Goal: Task Accomplishment & Management: Manage account settings

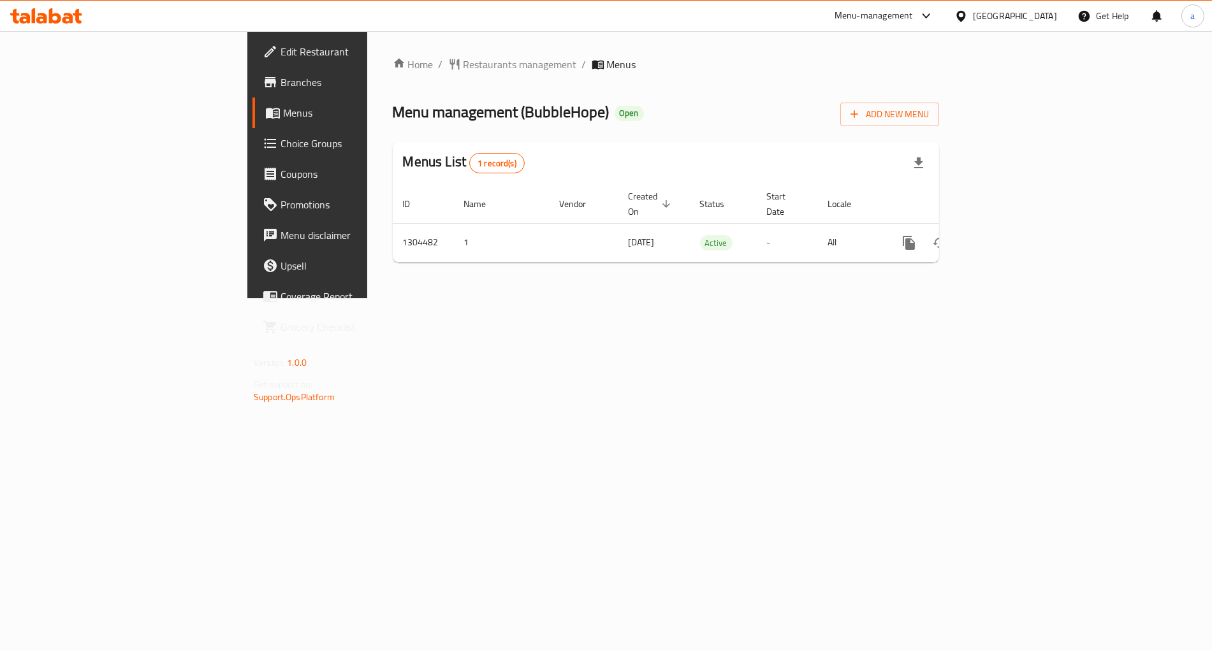
click at [280, 148] on span "Choice Groups" at bounding box center [359, 143] width 159 height 15
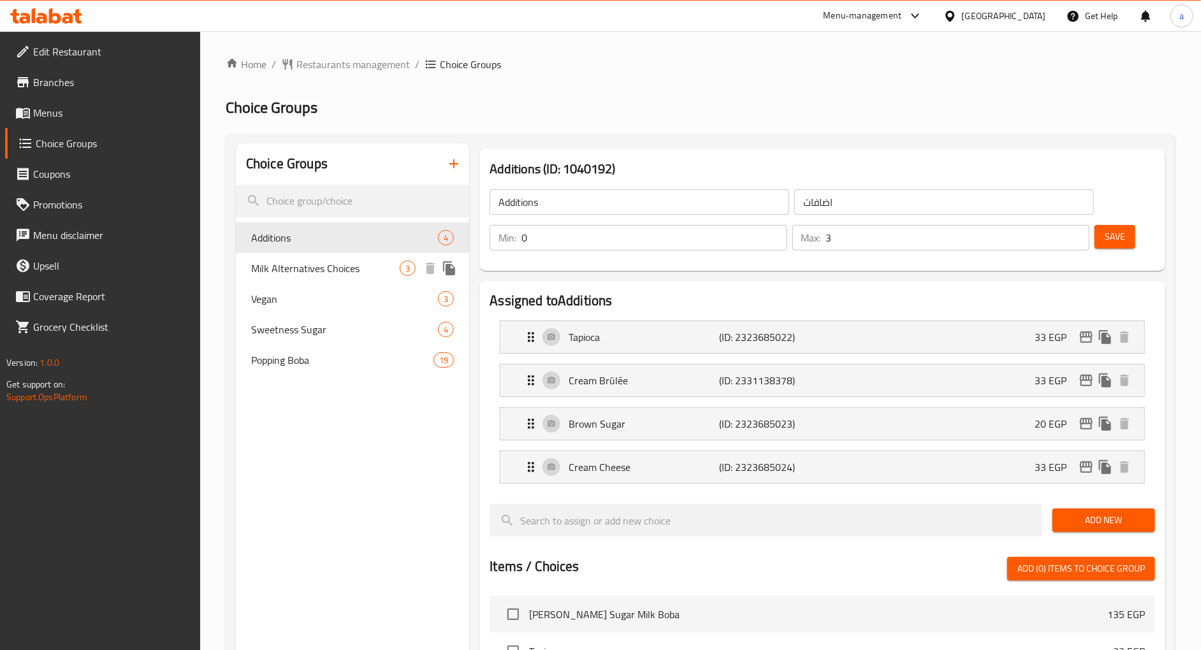
click at [282, 270] on span "Milk Alternatives Choices" at bounding box center [325, 268] width 149 height 15
type input "Milk Alternatives Choices"
type input "اختيارات بدائل الحليب"
type input "1"
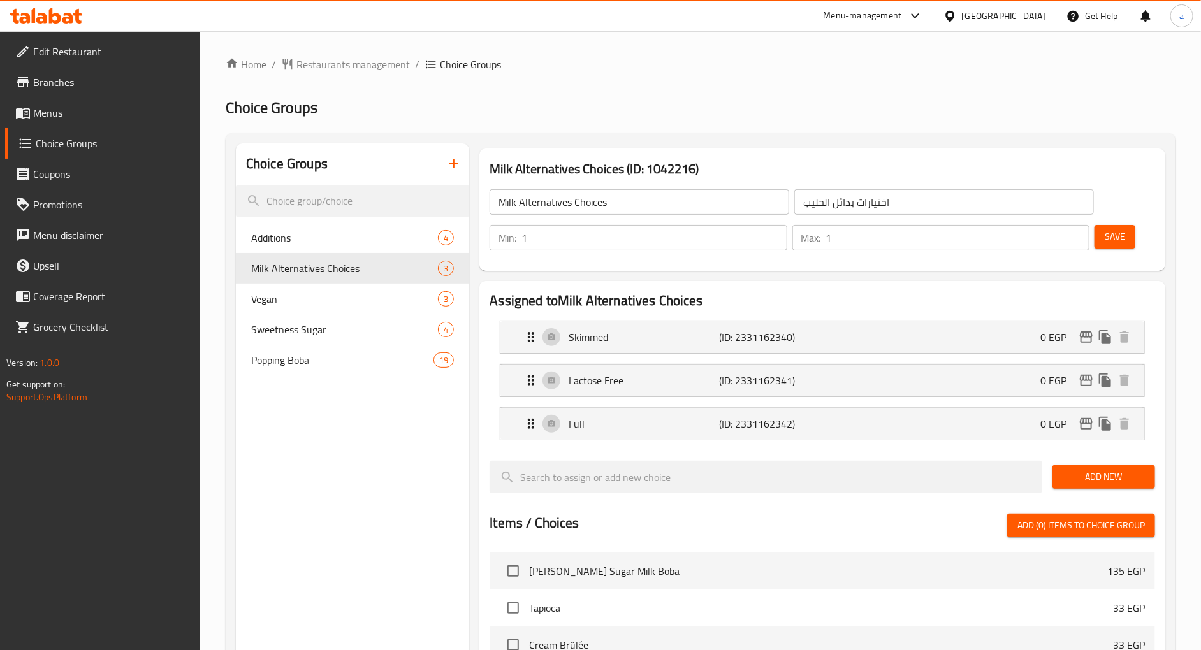
click at [560, 85] on div "Home / Restaurants management / Choice Groups Choice Groups Choice Groups Addit…" at bounding box center [701, 555] width 950 height 996
drag, startPoint x: 314, startPoint y: 298, endPoint x: 340, endPoint y: 256, distance: 49.0
click at [314, 298] on span "Vegan" at bounding box center [325, 298] width 149 height 15
type input "Vegan"
type input "نباتي"
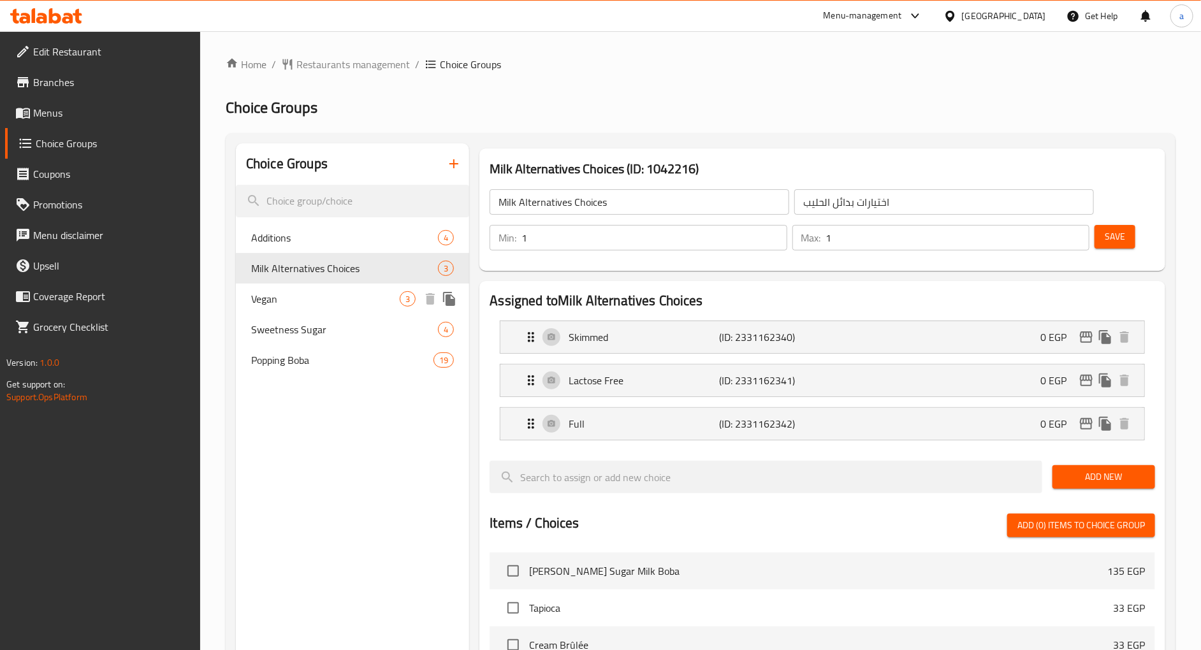
type input "0"
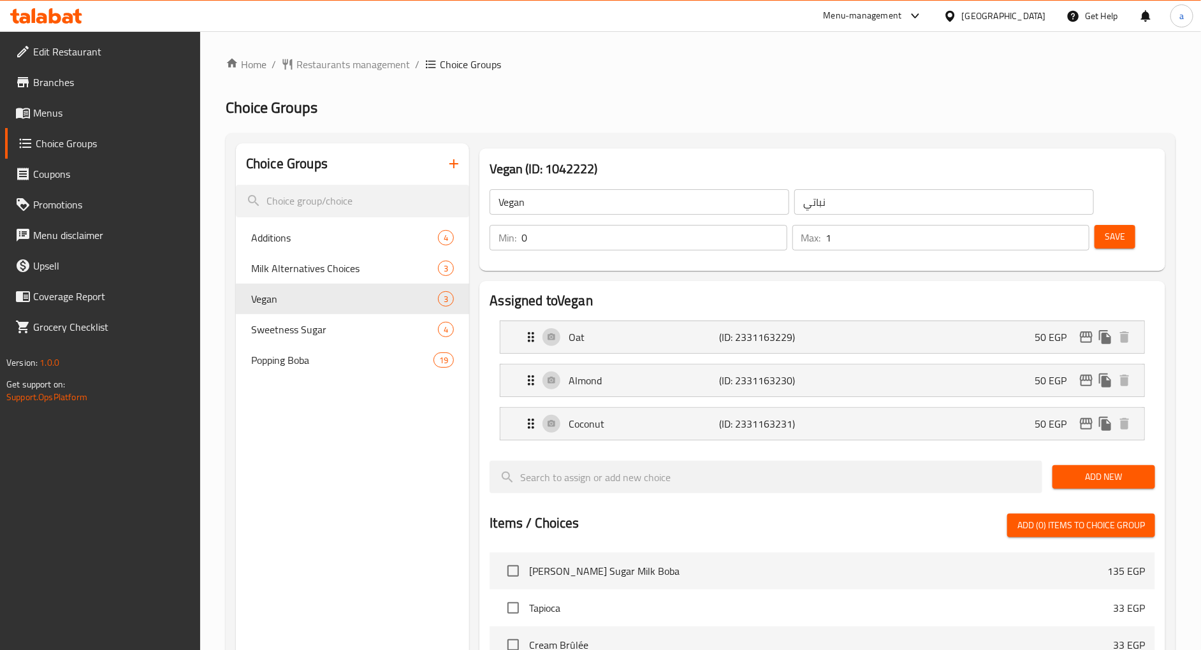
click at [615, 68] on ol "Home / Restaurants management / Choice Groups" at bounding box center [701, 64] width 950 height 15
click at [295, 277] on div "Milk Alternatives Choices 3" at bounding box center [352, 268] width 233 height 31
type input "Milk Alternatives Choices"
type input "اختيارات بدائل الحليب"
type input "1"
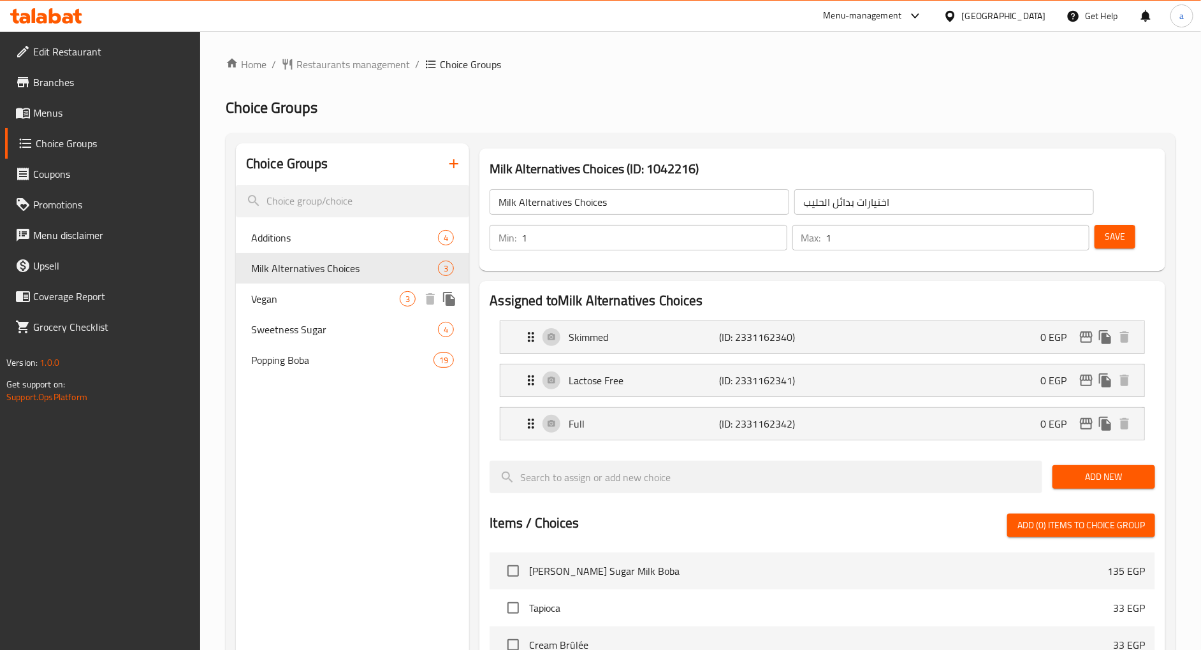
click at [300, 296] on span "Vegan" at bounding box center [325, 298] width 149 height 15
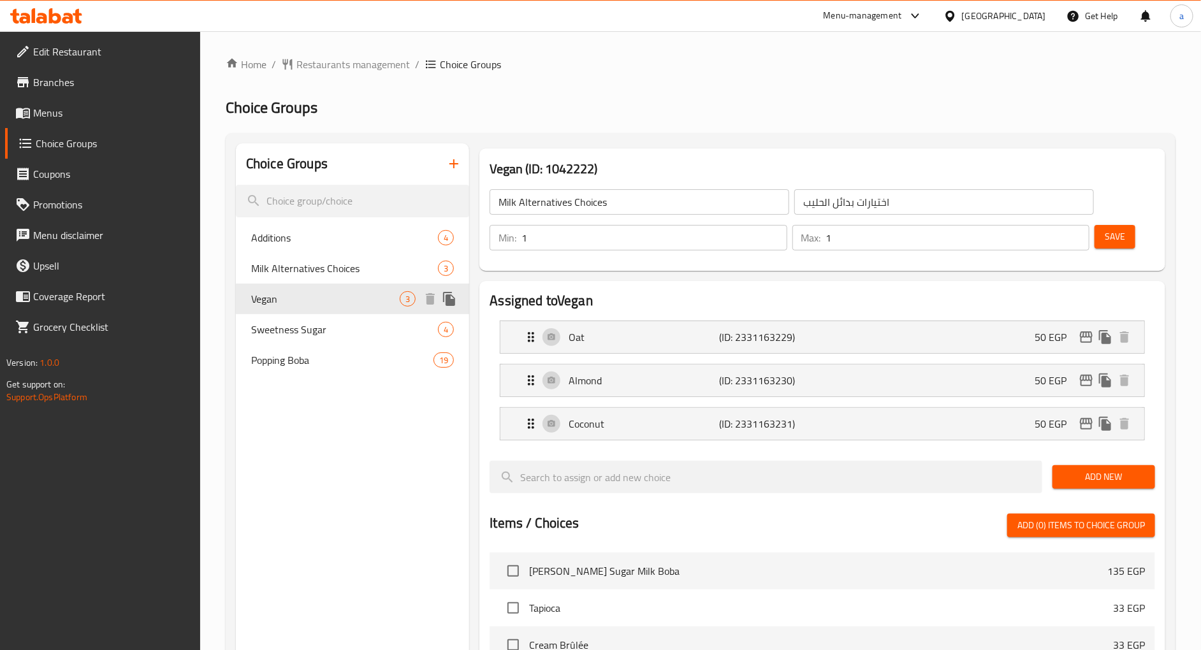
type input "Vegan"
type input "نباتي"
type input "0"
click at [314, 415] on div "Choice Groups Additions 4 Milk Alternatives Choices 3 Vegan 3 Sweetness Sugar 4…" at bounding box center [352, 592] width 233 height 899
click at [320, 66] on span "Restaurants management" at bounding box center [352, 64] width 113 height 15
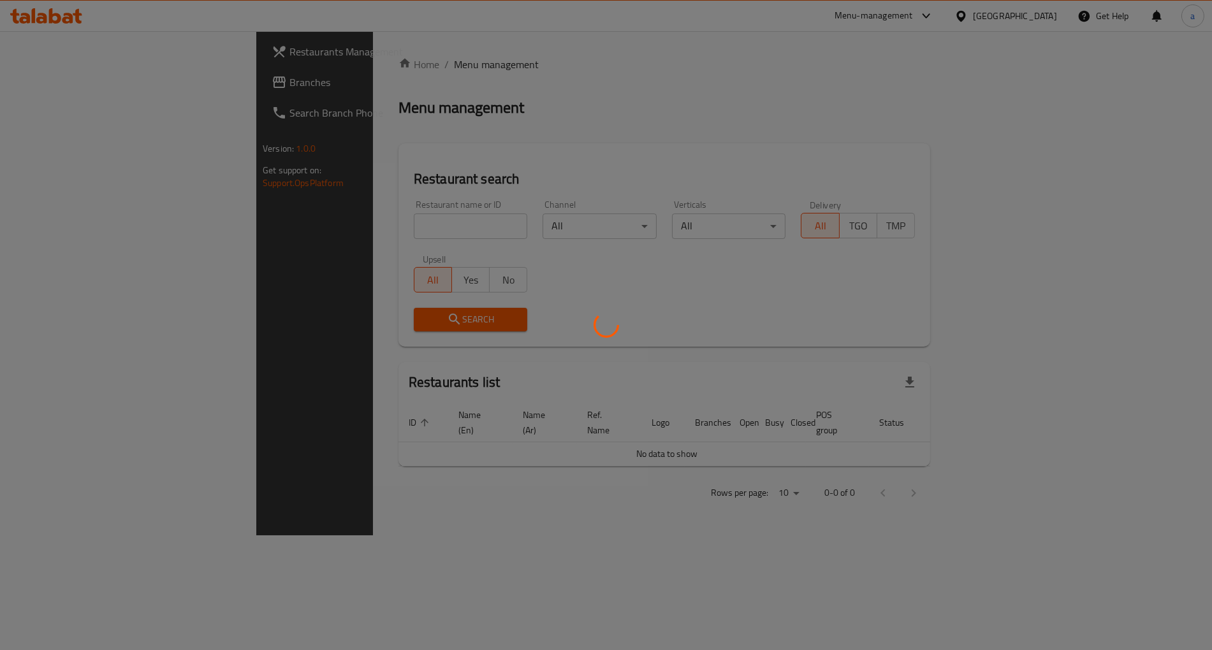
click at [66, 86] on div at bounding box center [606, 325] width 1212 height 650
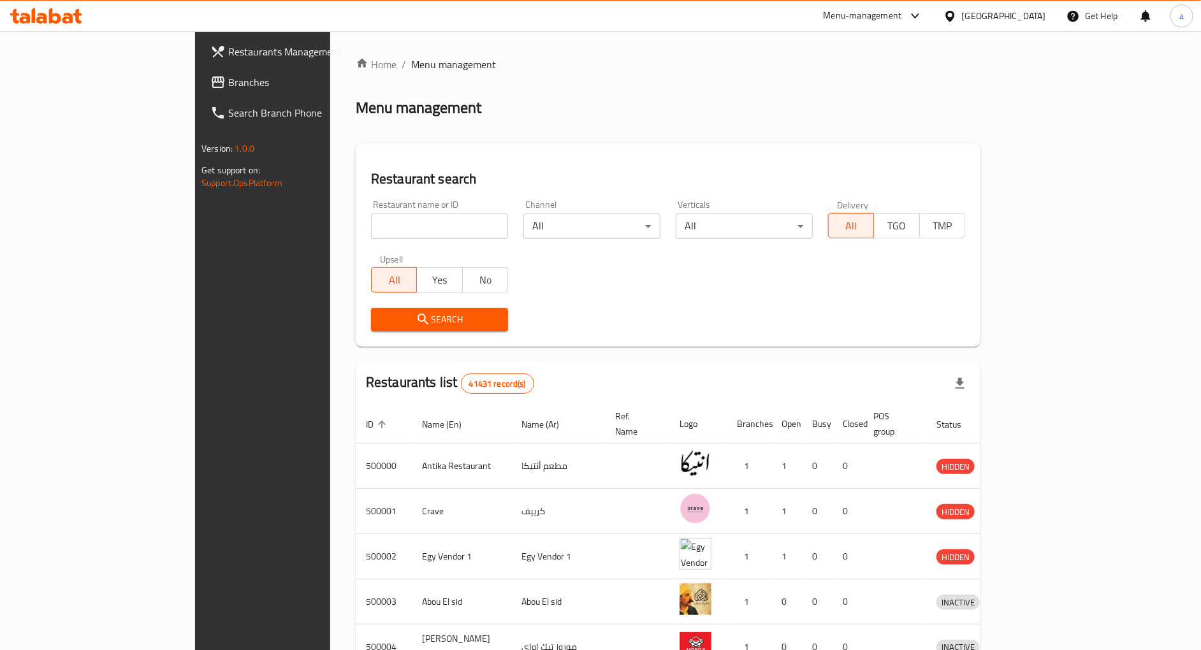
click at [228, 86] on span "Branches" at bounding box center [306, 82] width 157 height 15
